Goal: Information Seeking & Learning: Compare options

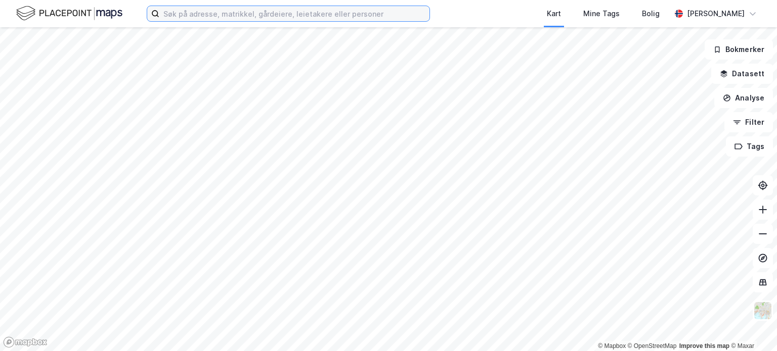
click at [210, 15] on input at bounding box center [294, 13] width 270 height 15
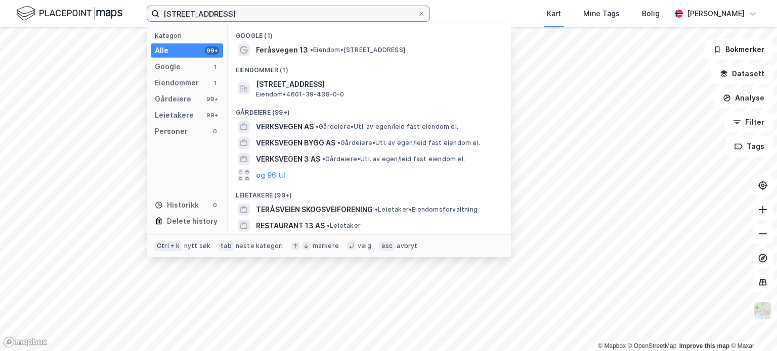
type input "[STREET_ADDRESS]"
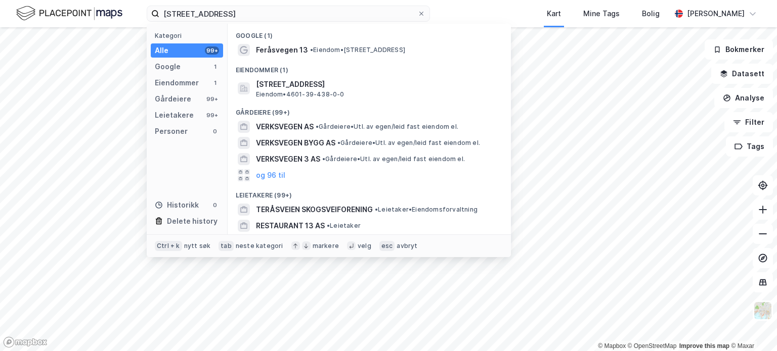
click at [354, 54] on span "• Eiendom • [STREET_ADDRESS]" at bounding box center [357, 50] width 95 height 8
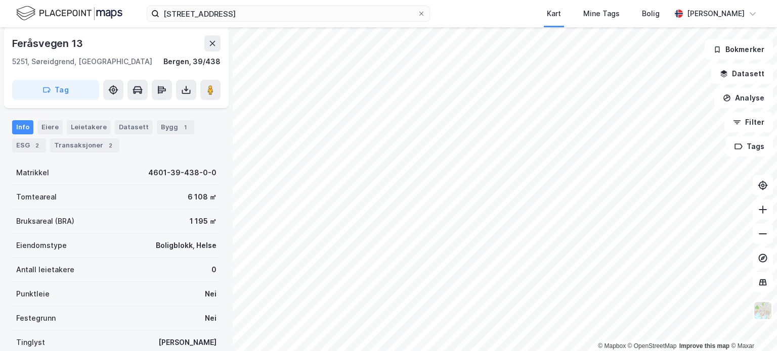
scroll to position [101, 0]
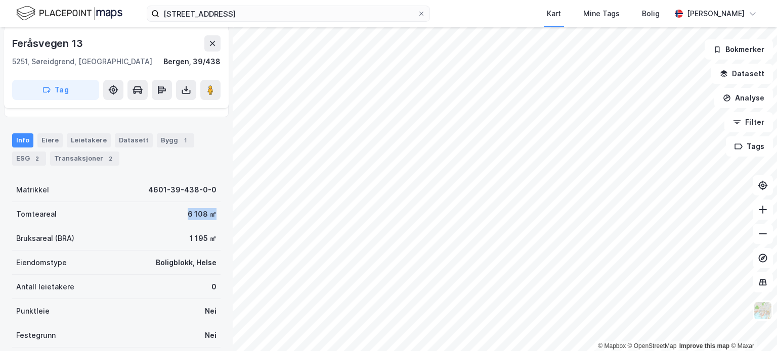
drag, startPoint x: 209, startPoint y: 212, endPoint x: 175, endPoint y: 215, distance: 34.0
click at [175, 215] on div "Tomteareal 6 108 ㎡" at bounding box center [116, 214] width 208 height 24
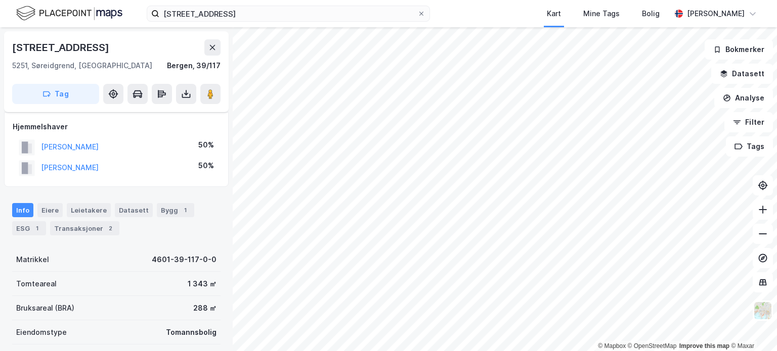
scroll to position [101, 0]
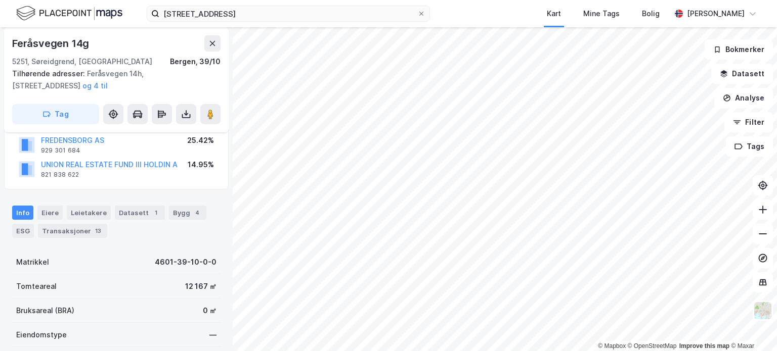
scroll to position [101, 0]
